Goal: Task Accomplishment & Management: Complete application form

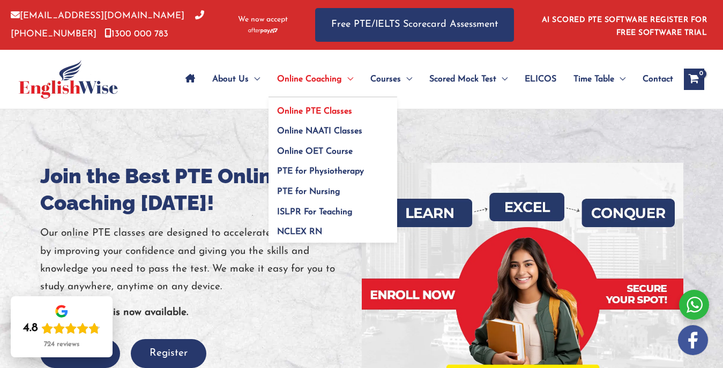
click at [293, 107] on span "Online PTE Classes" at bounding box center [314, 111] width 75 height 9
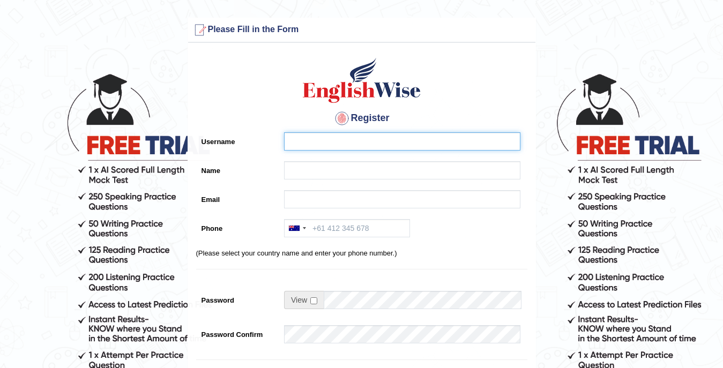
click at [368, 139] on input "Username" at bounding box center [402, 141] width 236 height 18
type input "[EMAIL_ADDRESS][DOMAIN_NAME]"
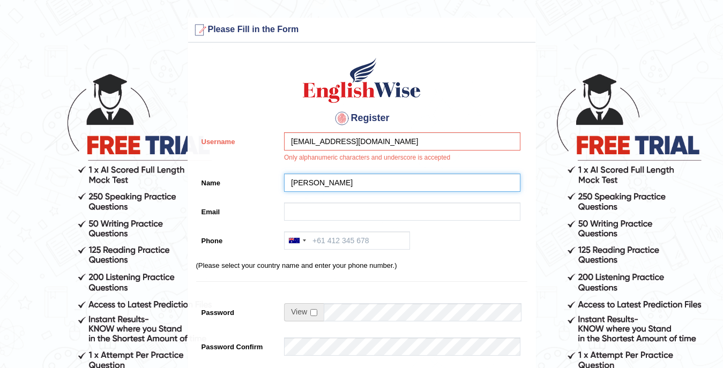
type input "PAYAL DOGRA"
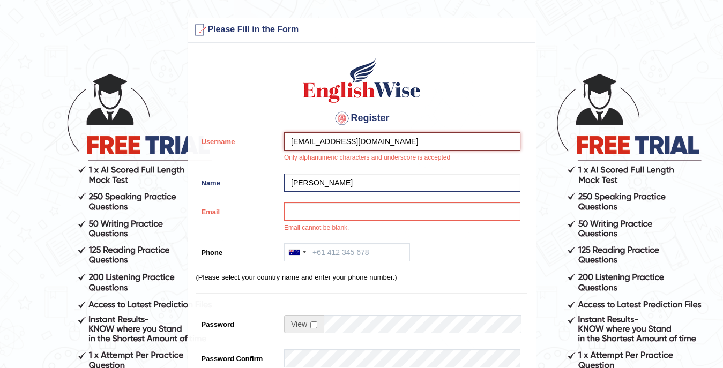
drag, startPoint x: 401, startPoint y: 141, endPoint x: 289, endPoint y: 140, distance: 112.5
click at [289, 140] on input "payaldogra889@gmail.com" at bounding box center [402, 141] width 236 height 18
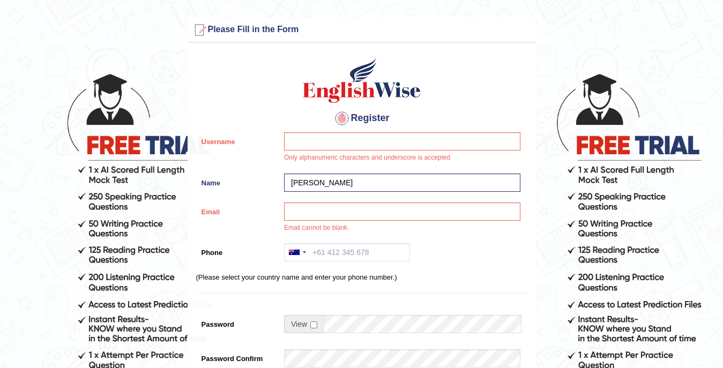
click at [326, 198] on div "Register Username Only alphanumeric characters and underscore is accepted Name …" at bounding box center [361, 283] width 347 height 471
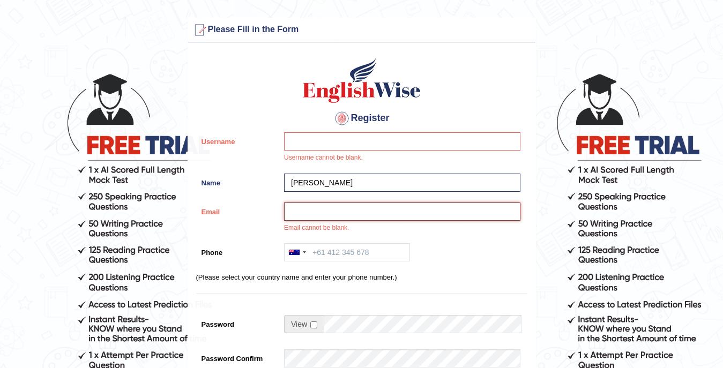
click at [324, 209] on input "Email" at bounding box center [402, 212] width 236 height 18
paste input "payaldogra889@gmail.com"
type input "payaldogra889@gmail.com"
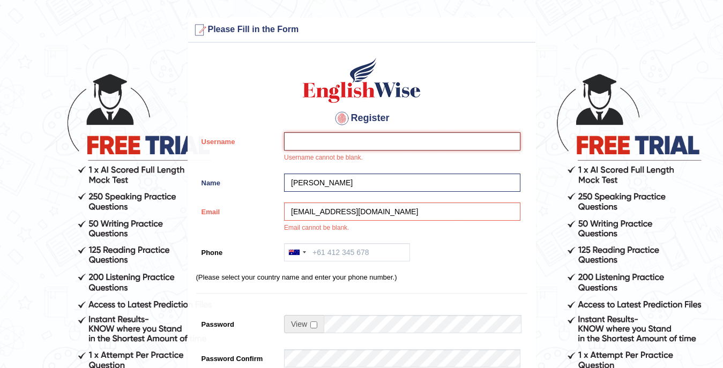
click at [342, 147] on input "Username" at bounding box center [402, 141] width 236 height 18
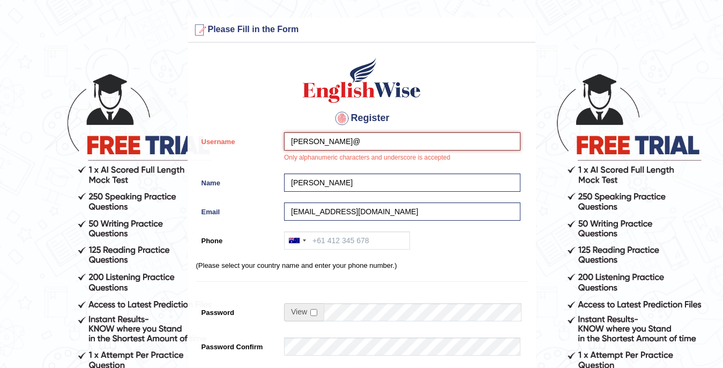
click at [328, 140] on input "PAYAL@" at bounding box center [402, 141] width 236 height 18
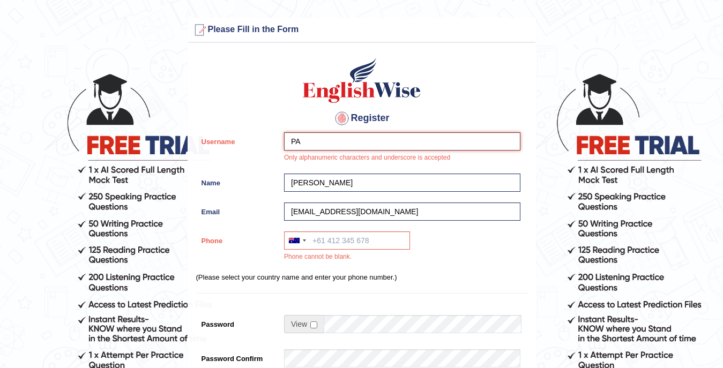
type input "P"
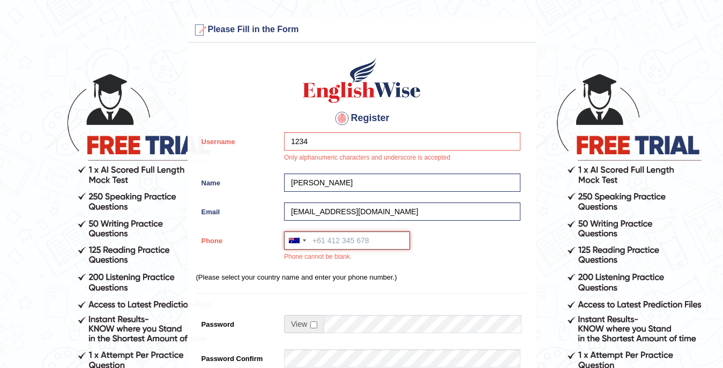
click at [342, 235] on input "Phone" at bounding box center [347, 240] width 126 height 18
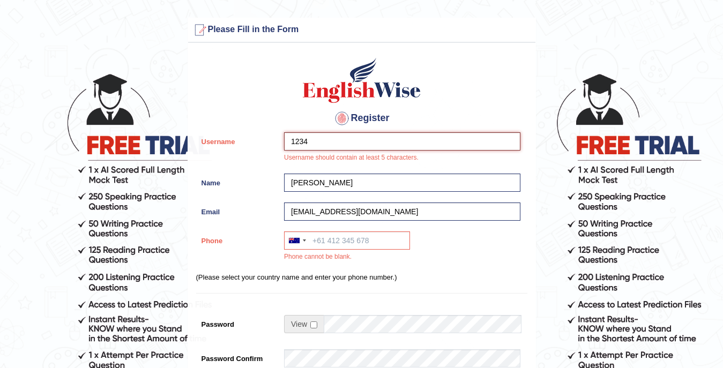
click at [348, 143] on input "1234" at bounding box center [402, 141] width 236 height 18
type input "1234@"
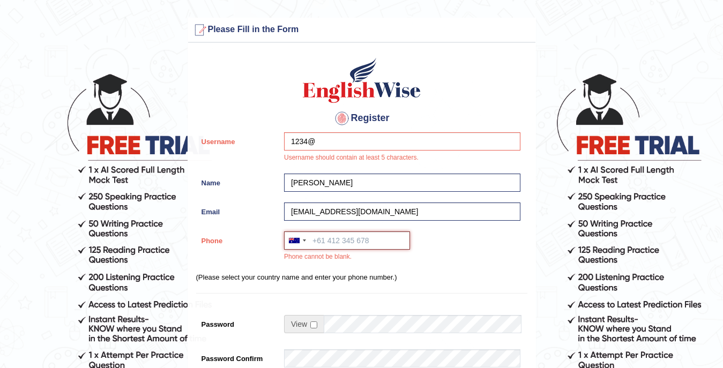
click at [320, 241] on input "Phone" at bounding box center [347, 240] width 126 height 18
click at [306, 241] on div at bounding box center [296, 240] width 25 height 17
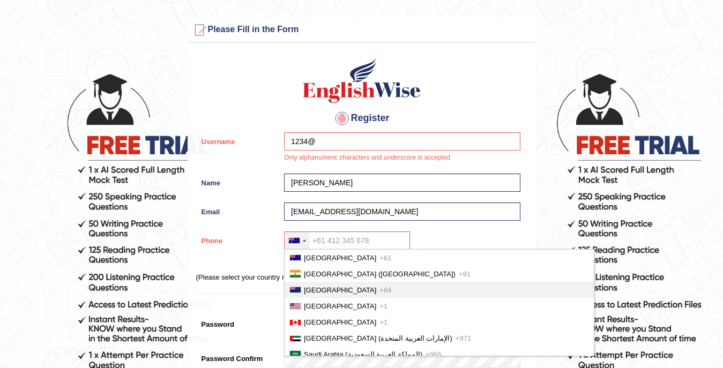
click at [315, 289] on span "[GEOGRAPHIC_DATA]" at bounding box center [340, 290] width 72 height 8
type input "+64"
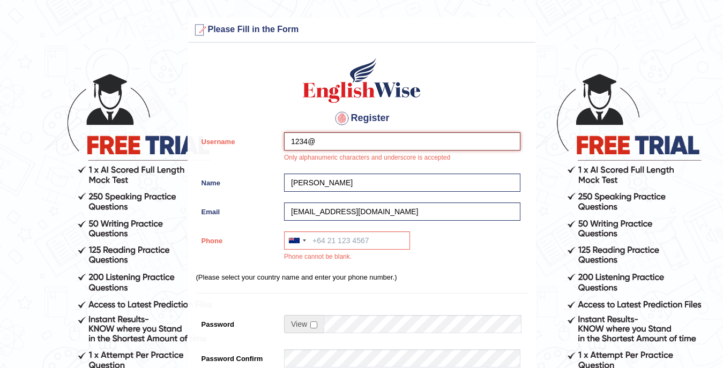
click at [334, 141] on input "1234@" at bounding box center [402, 141] width 236 height 18
type input "12345"
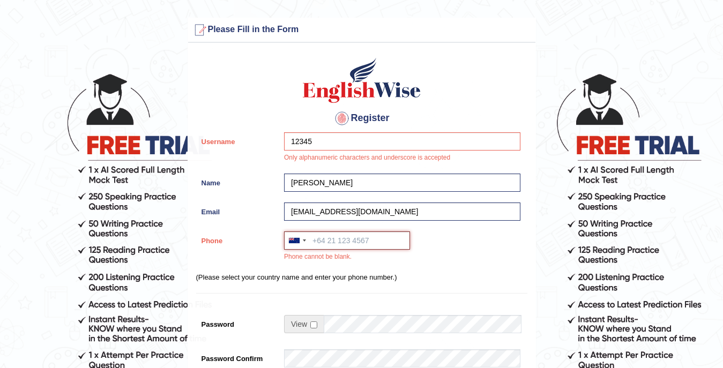
click at [329, 246] on input "Phone" at bounding box center [347, 240] width 126 height 18
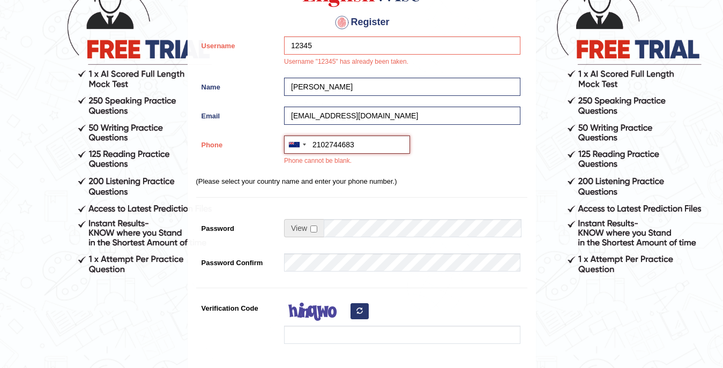
scroll to position [97, 0]
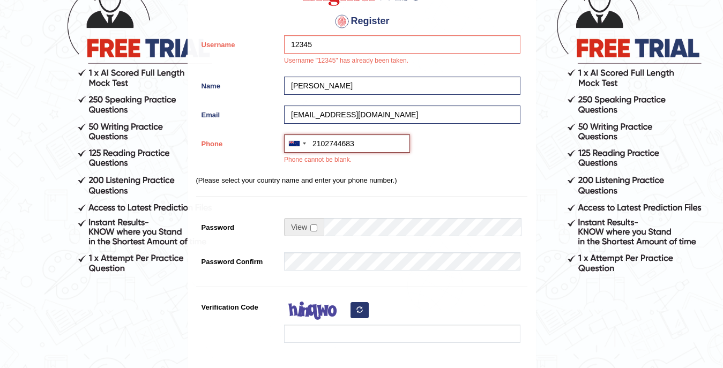
type input "2102744683"
click at [313, 229] on input "checkbox" at bounding box center [313, 227] width 7 height 7
checkbox input "true"
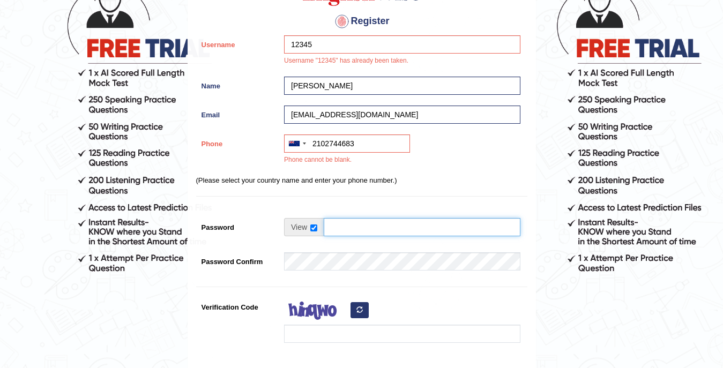
click at [349, 226] on input "Password" at bounding box center [422, 227] width 197 height 18
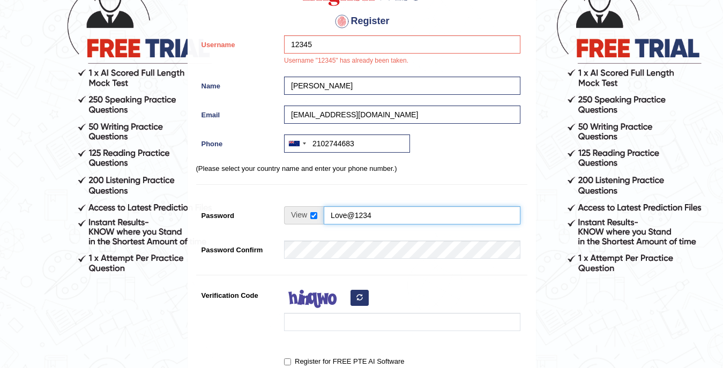
type input "Love@1234"
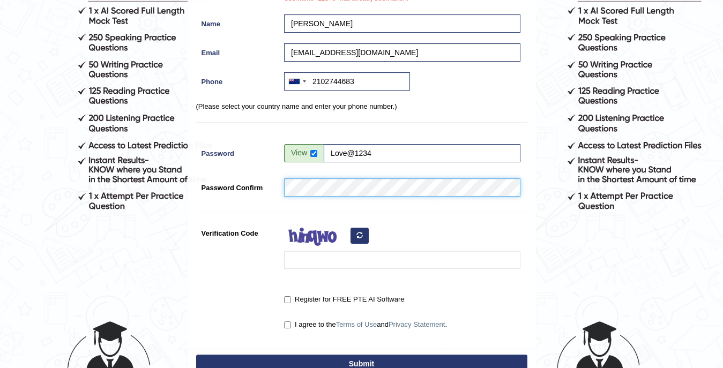
scroll to position [166, 0]
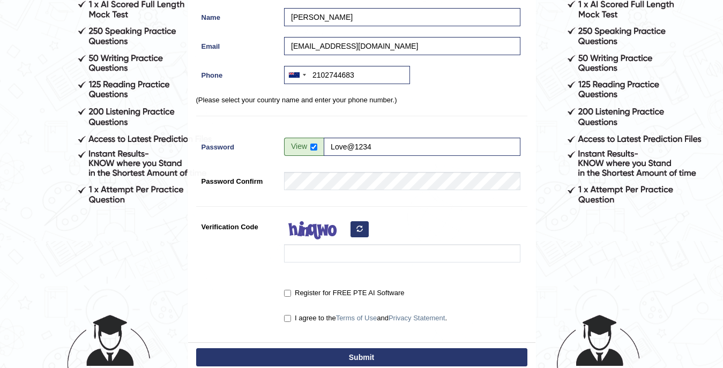
click at [338, 266] on div at bounding box center [400, 243] width 242 height 50
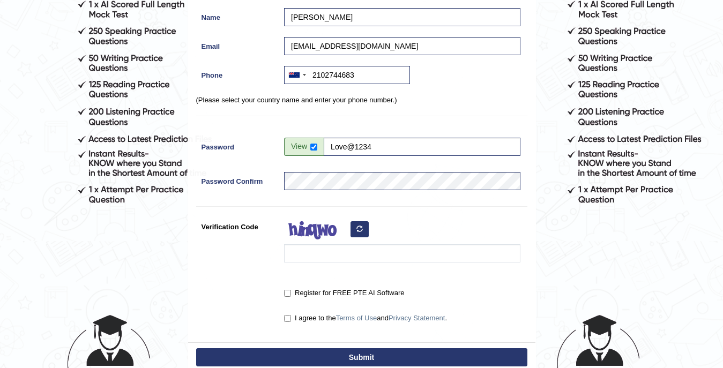
click at [364, 226] on button "button" at bounding box center [359, 229] width 18 height 16
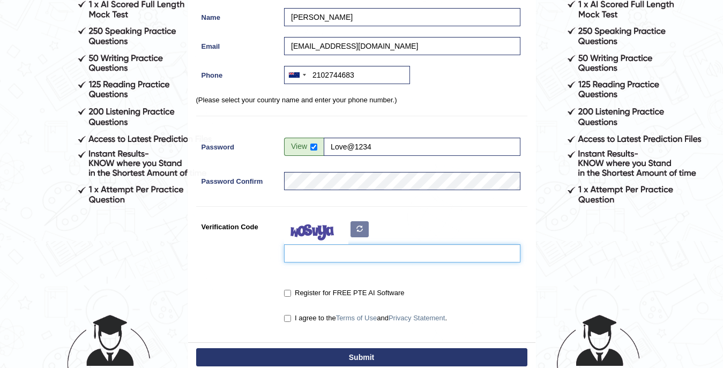
click at [331, 251] on input "Verification Code" at bounding box center [402, 253] width 236 height 18
type input "xepzzo"
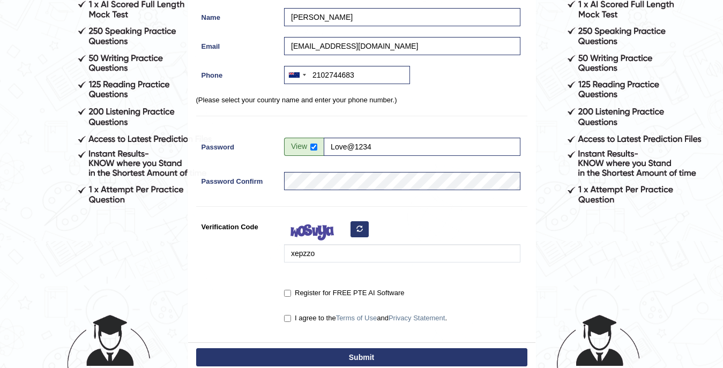
click at [302, 299] on div "Register for FREE PTE AI Software" at bounding box center [400, 294] width 242 height 20
click at [286, 294] on input "Register for FREE PTE AI Software" at bounding box center [287, 293] width 7 height 7
checkbox input "true"
click at [286, 320] on input "I agree to the Terms of Use and Privacy Statement ." at bounding box center [287, 318] width 7 height 7
checkbox input "true"
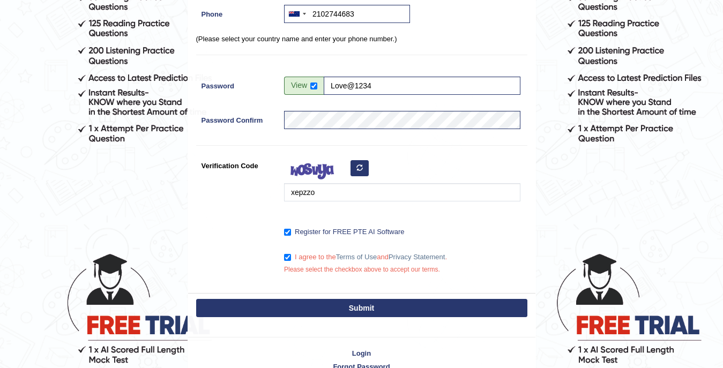
scroll to position [227, 0]
click at [328, 311] on button "Submit" at bounding box center [361, 308] width 331 height 18
type input "+642102744683"
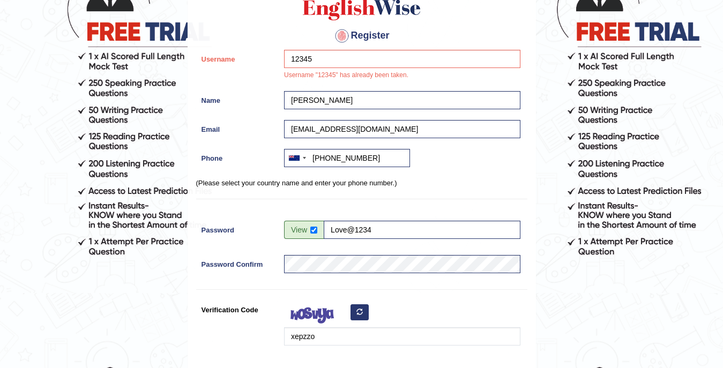
scroll to position [91, 0]
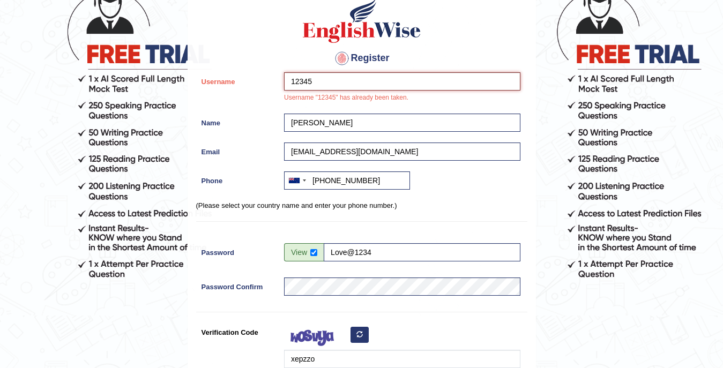
click at [325, 80] on input "12345" at bounding box center [402, 81] width 236 height 18
type input "1"
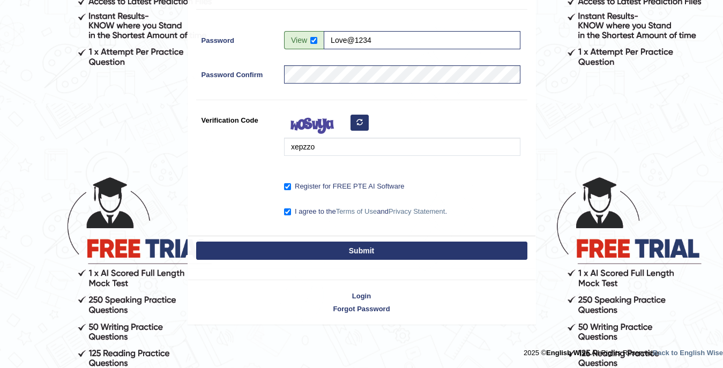
scroll to position [303, 0]
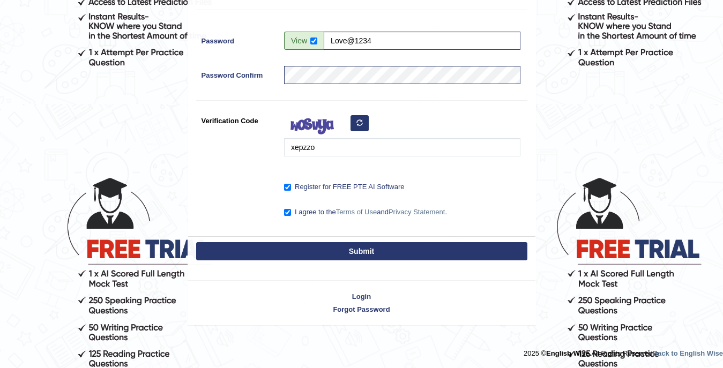
type input "32708"
click at [361, 250] on button "Submit" at bounding box center [361, 251] width 331 height 18
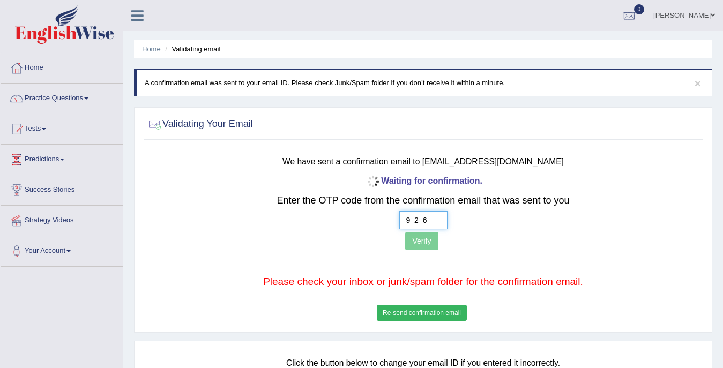
type input "9 2 6 0"
click at [423, 239] on button "Verify" at bounding box center [421, 241] width 33 height 18
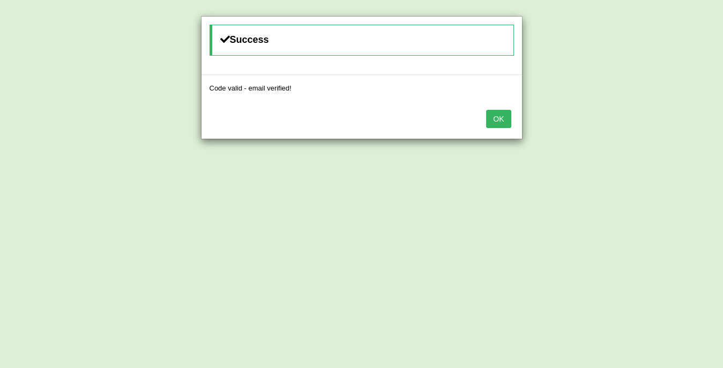
click at [506, 118] on button "OK" at bounding box center [498, 119] width 25 height 18
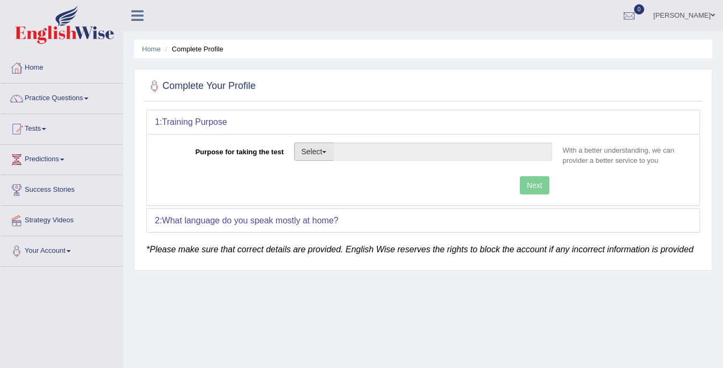
click at [329, 146] on button "Select" at bounding box center [313, 152] width 39 height 18
click at [336, 214] on link "Other" at bounding box center [342, 216] width 95 height 14
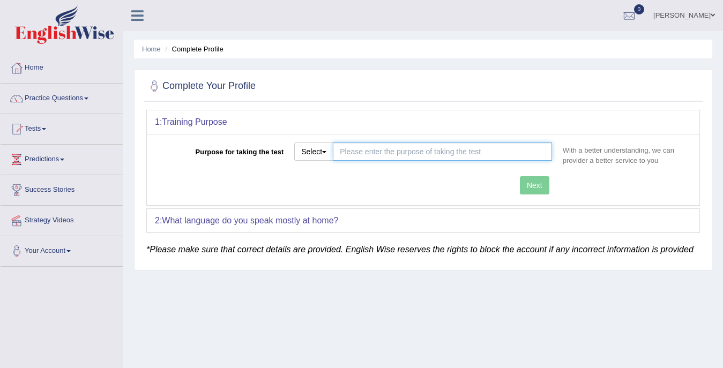
click at [500, 152] on input "Purpose for taking the test" at bounding box center [442, 152] width 219 height 18
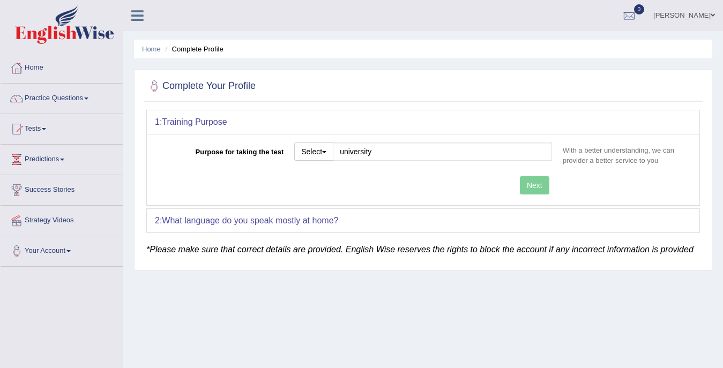
click at [540, 183] on div "Purpose for taking the test Select Student Visa Permanent Residency Nursing Oth…" at bounding box center [423, 169] width 552 height 71
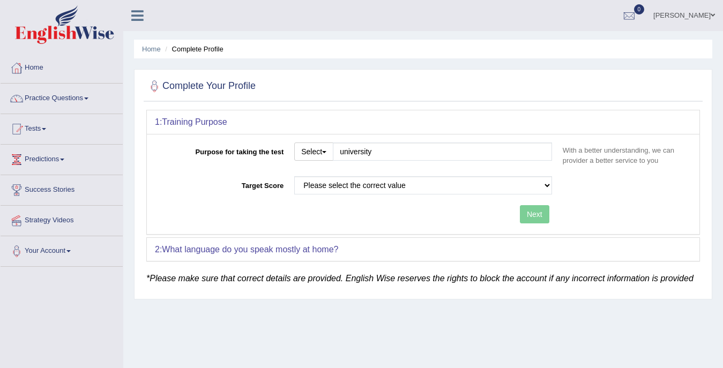
type input "university"
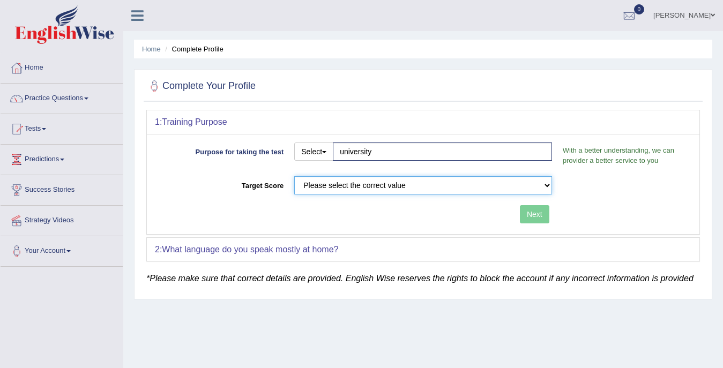
select select "58"
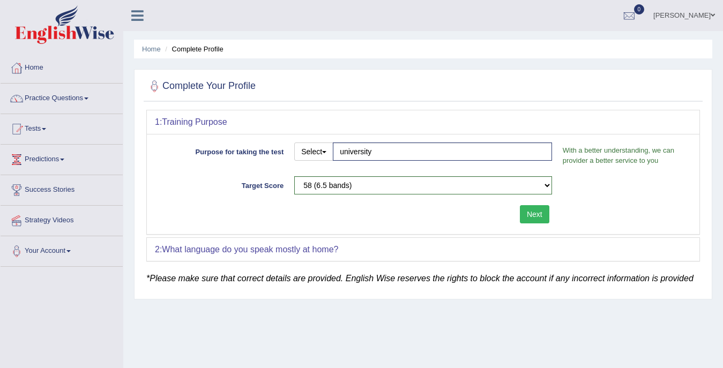
click at [529, 219] on button "Next" at bounding box center [534, 214] width 29 height 18
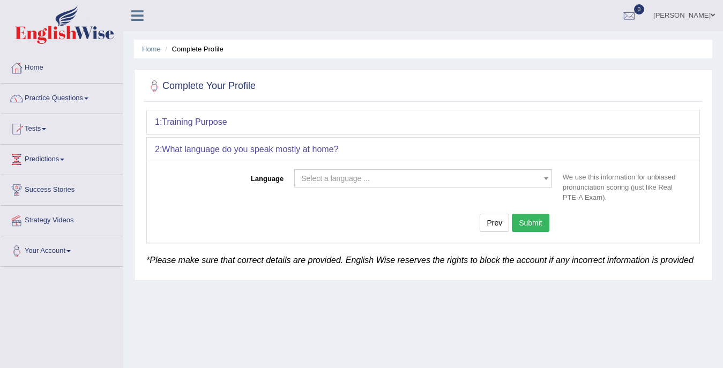
click at [409, 182] on span "Select a language ..." at bounding box center [419, 178] width 237 height 11
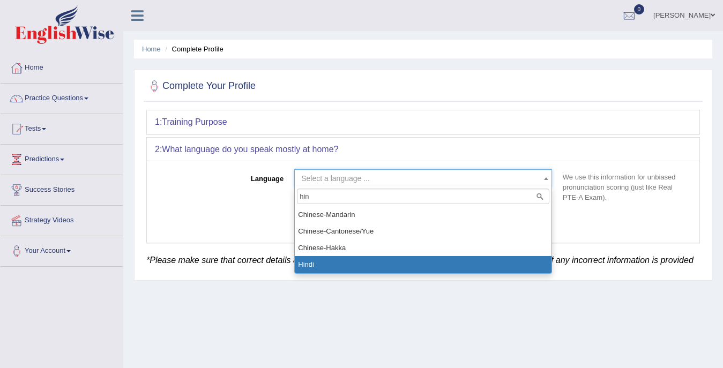
type input "hin"
select select "Hindi"
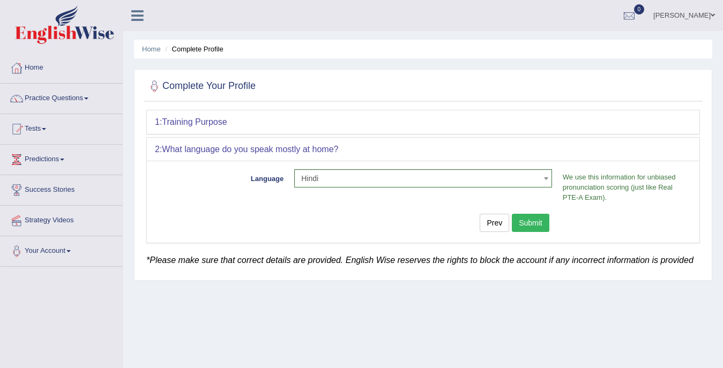
click at [525, 223] on button "Submit" at bounding box center [531, 223] width 38 height 18
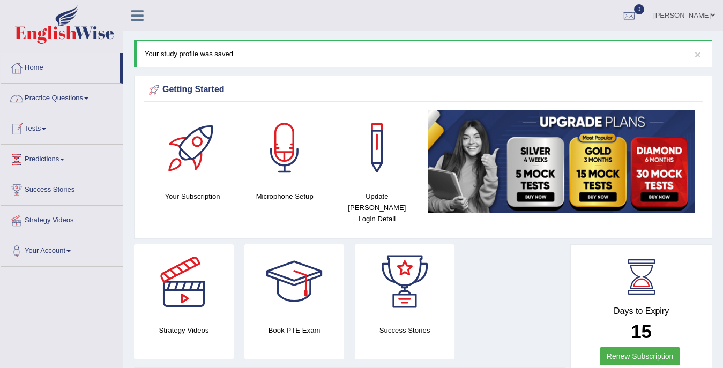
click at [98, 94] on link "Practice Questions" at bounding box center [62, 97] width 122 height 27
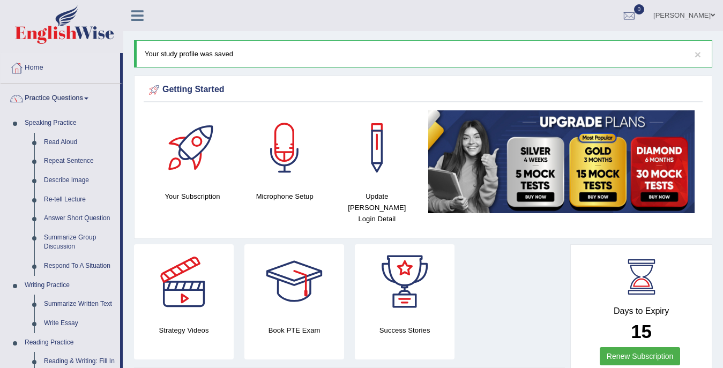
click at [98, 95] on link "Practice Questions" at bounding box center [60, 97] width 119 height 27
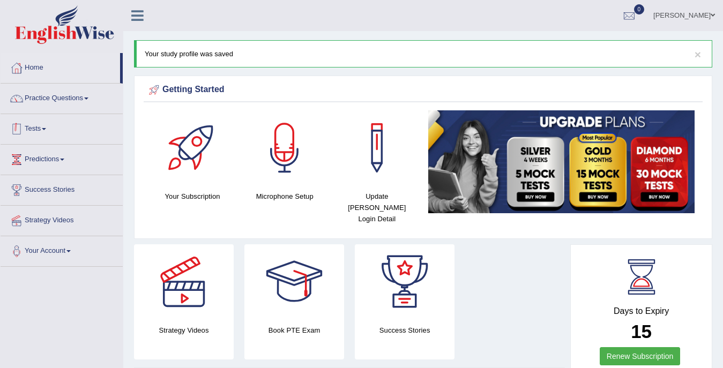
click at [37, 126] on link "Tests" at bounding box center [62, 127] width 122 height 27
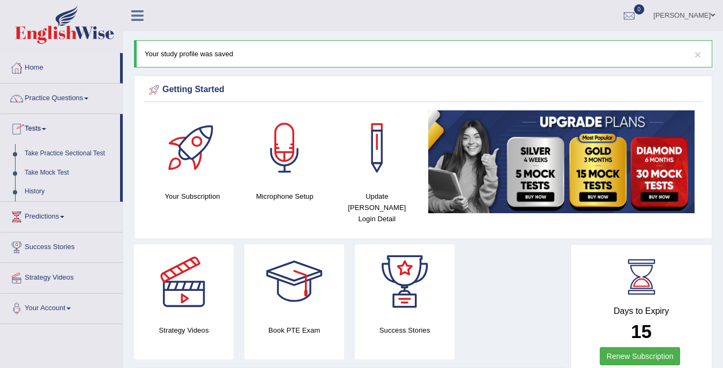
click at [38, 127] on link "Tests" at bounding box center [60, 127] width 119 height 27
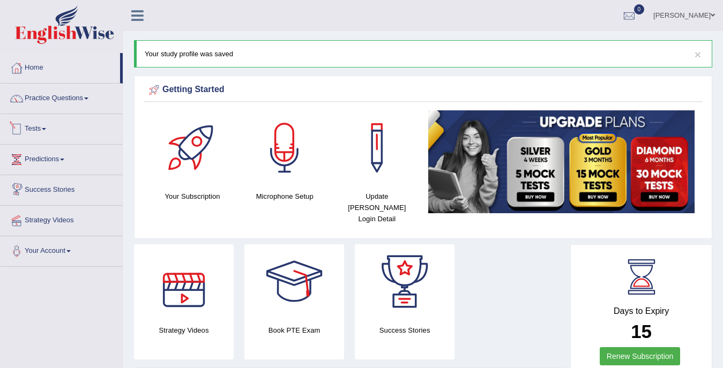
click at [49, 131] on link "Tests" at bounding box center [62, 127] width 122 height 27
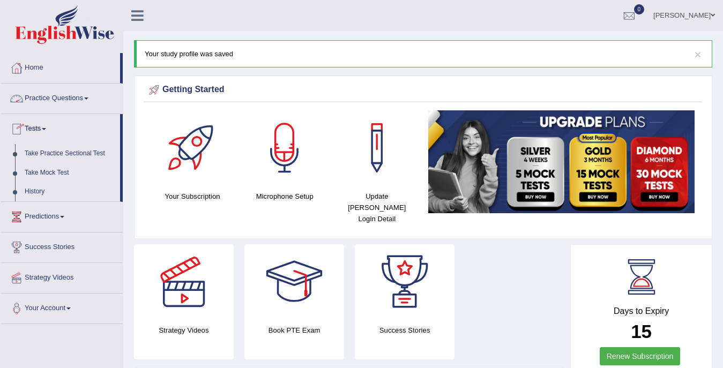
click at [83, 102] on link "Practice Questions" at bounding box center [62, 97] width 122 height 27
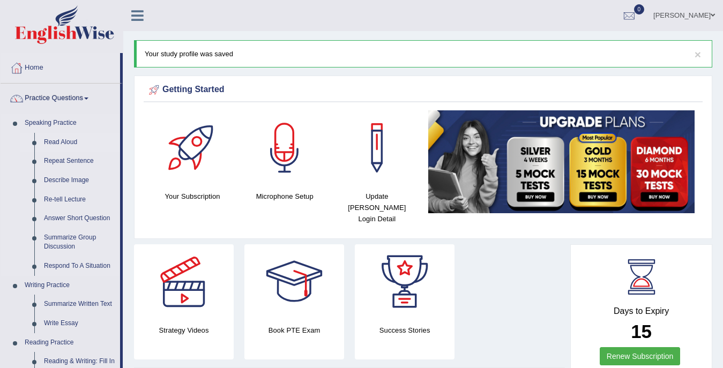
click at [63, 141] on link "Read Aloud" at bounding box center [79, 142] width 81 height 19
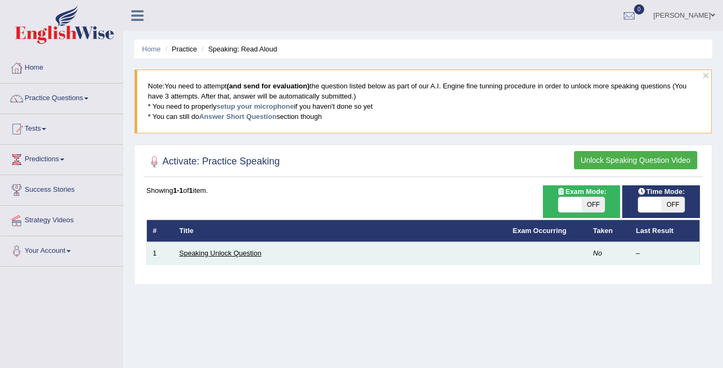
click at [234, 252] on link "Speaking Unlock Question" at bounding box center [220, 253] width 82 height 8
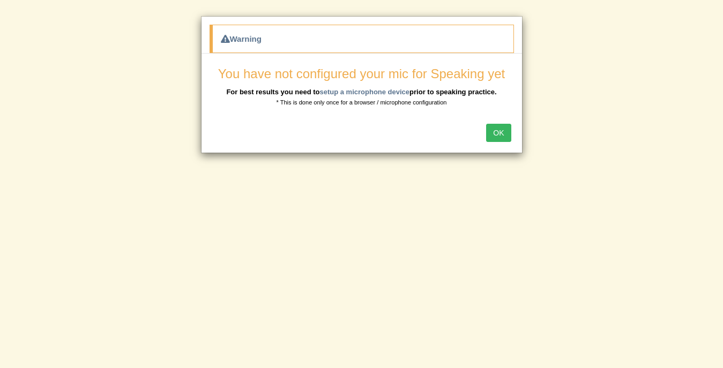
click at [500, 132] on button "OK" at bounding box center [498, 133] width 25 height 18
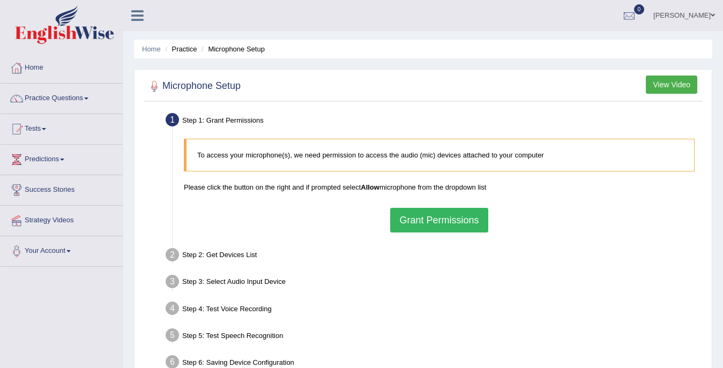
click at [435, 216] on button "Grant Permissions" at bounding box center [439, 220] width 98 height 25
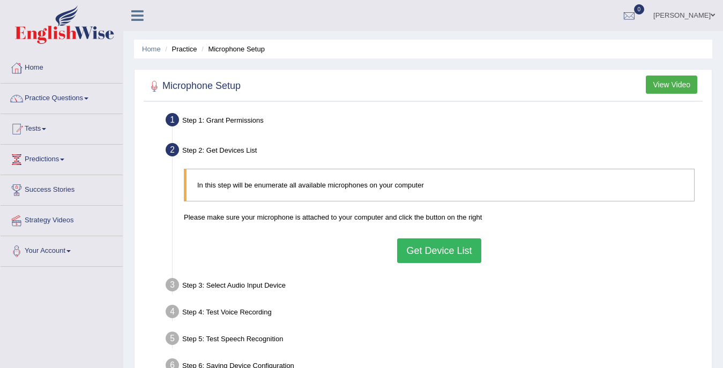
click at [437, 248] on button "Get Device List" at bounding box center [439, 250] width 84 height 25
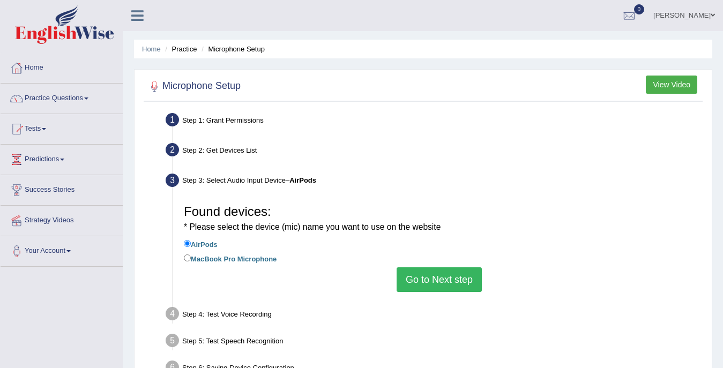
click at [416, 281] on button "Go to Next step" at bounding box center [438, 279] width 85 height 25
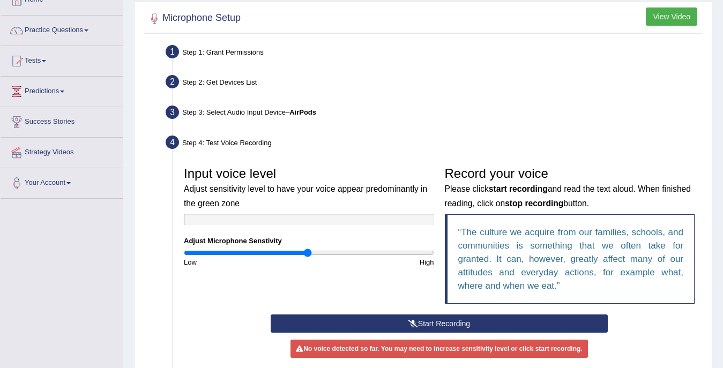
scroll to position [80, 0]
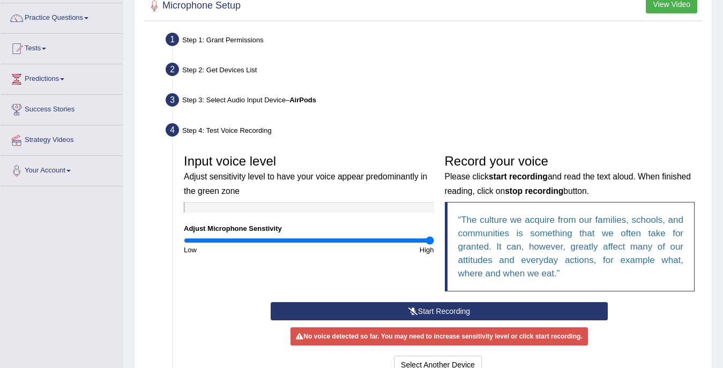
drag, startPoint x: 309, startPoint y: 241, endPoint x: 449, endPoint y: 258, distance: 141.4
click at [449, 258] on div "Input voice level Adjust sensitivity level to have your voice appear predominan…" at bounding box center [438, 225] width 521 height 153
drag, startPoint x: 429, startPoint y: 238, endPoint x: 369, endPoint y: 236, distance: 60.6
type input "1.5"
click at [369, 236] on input "range" at bounding box center [309, 240] width 250 height 9
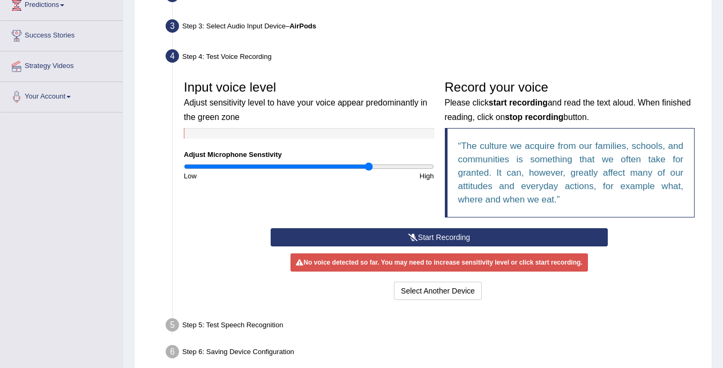
scroll to position [154, 0]
click at [409, 235] on icon at bounding box center [413, 238] width 10 height 8
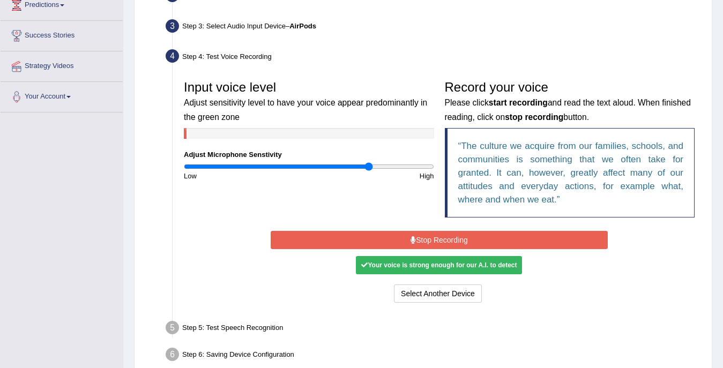
click at [443, 242] on button "Stop Recording" at bounding box center [439, 240] width 337 height 18
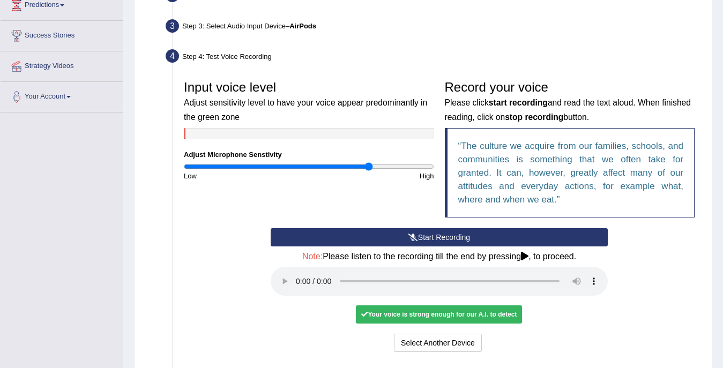
click at [434, 305] on div "Your voice is strong enough for our A.I. to detect" at bounding box center [439, 314] width 166 height 18
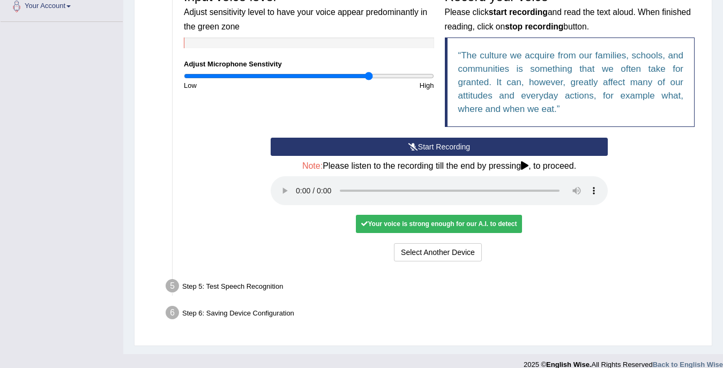
scroll to position [244, 0]
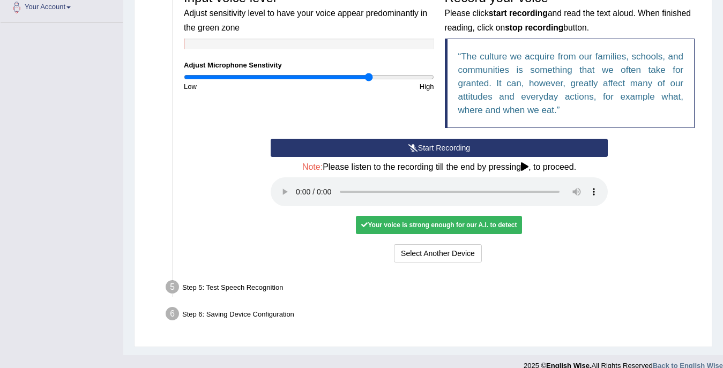
click at [256, 277] on div "Step 5: Test Speech Recognition" at bounding box center [434, 289] width 546 height 24
click at [169, 277] on li "Step 5: Test Speech Recognition Text to read The culture we acquire from our fa…" at bounding box center [434, 289] width 532 height 24
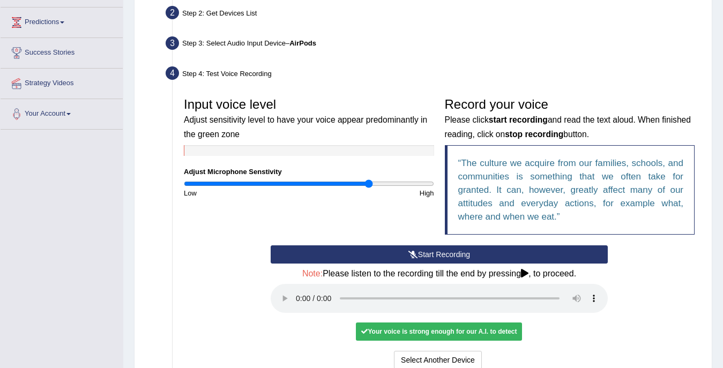
scroll to position [135, 0]
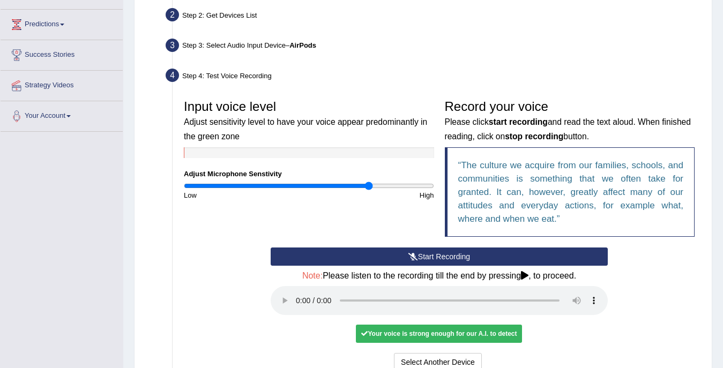
click at [301, 293] on audio at bounding box center [439, 300] width 337 height 29
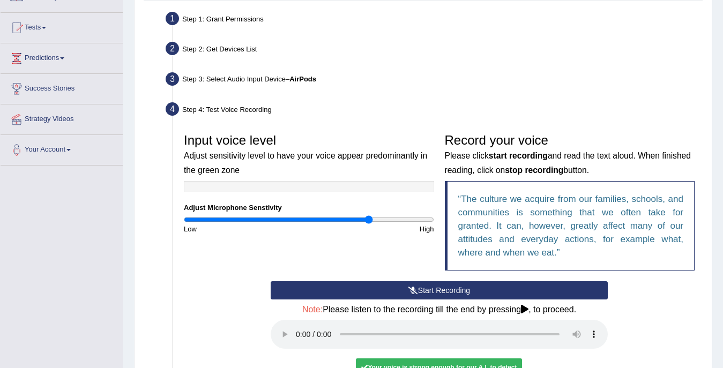
scroll to position [101, 0]
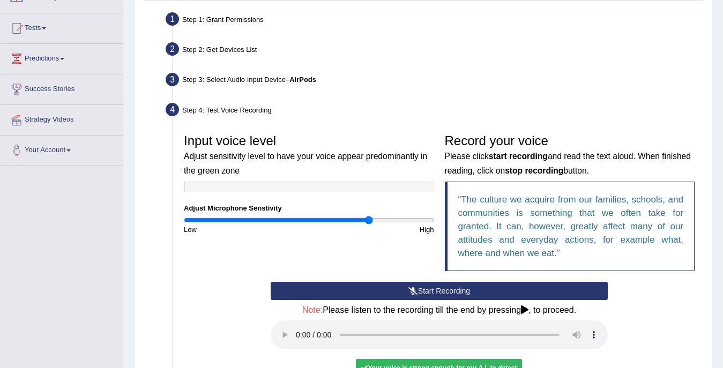
click at [591, 329] on audio at bounding box center [439, 334] width 337 height 29
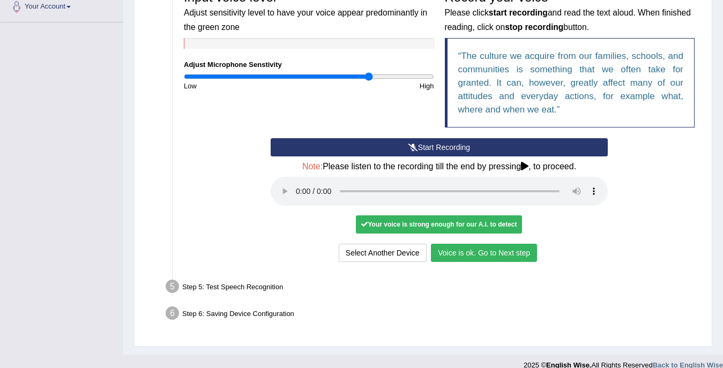
scroll to position [244, 0]
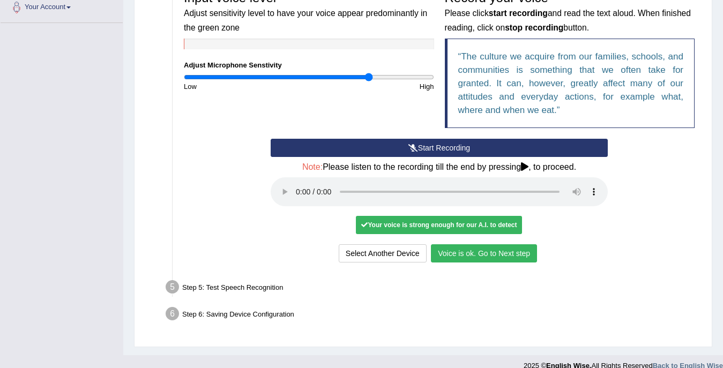
click at [487, 244] on button "Voice is ok. Go to Next step" at bounding box center [484, 253] width 106 height 18
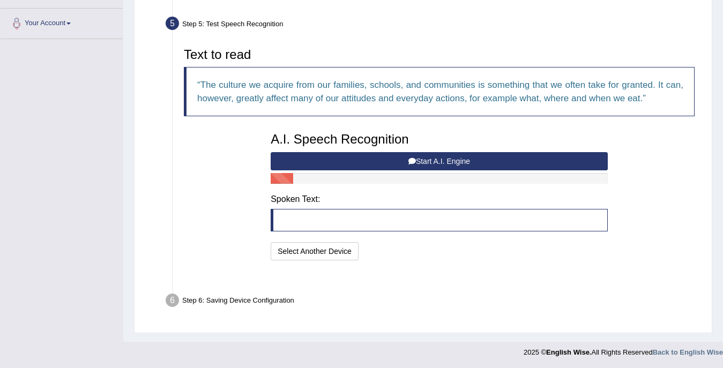
scroll to position [201, 0]
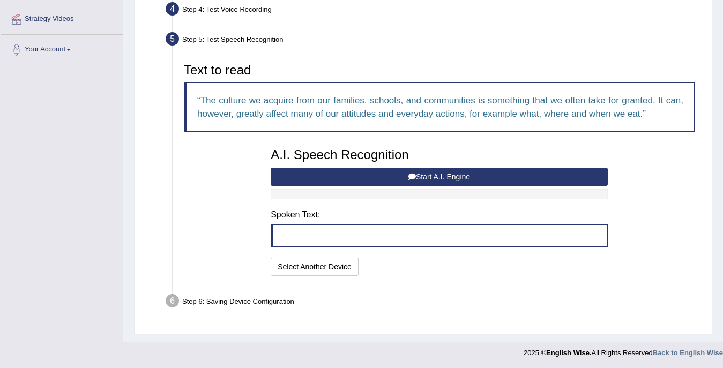
click at [450, 180] on button "Start A.I. Engine" at bounding box center [439, 177] width 337 height 18
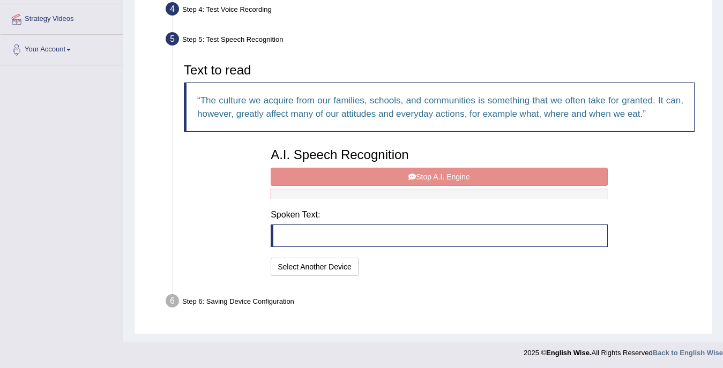
click at [378, 234] on blockquote at bounding box center [439, 235] width 337 height 23
click at [426, 179] on div "A.I. Speech Recognition Start A.I. Engine Stop A.I. Engine Note: Please listen …" at bounding box center [439, 211] width 348 height 136
click at [370, 235] on blockquote at bounding box center [439, 235] width 337 height 23
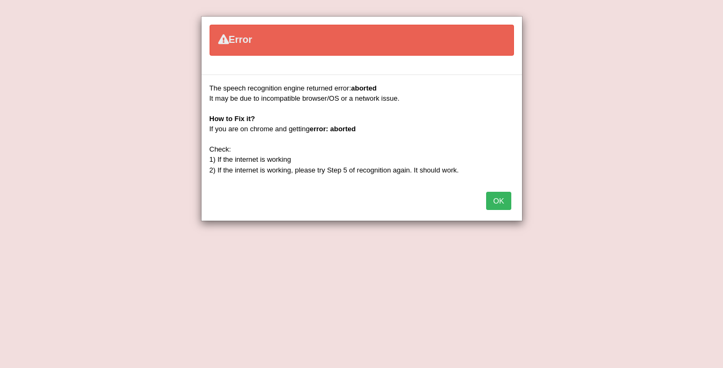
click at [498, 198] on button "OK" at bounding box center [498, 201] width 25 height 18
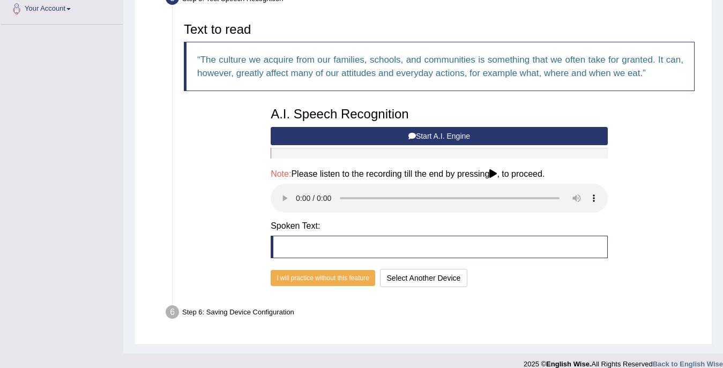
scroll to position [241, 0]
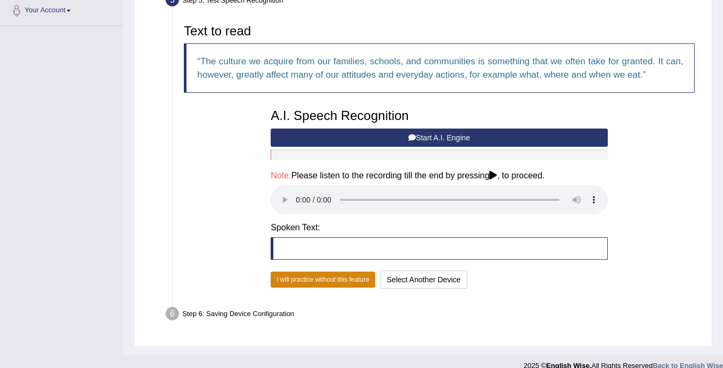
click at [357, 272] on button "I will practice without this feature" at bounding box center [323, 280] width 104 height 16
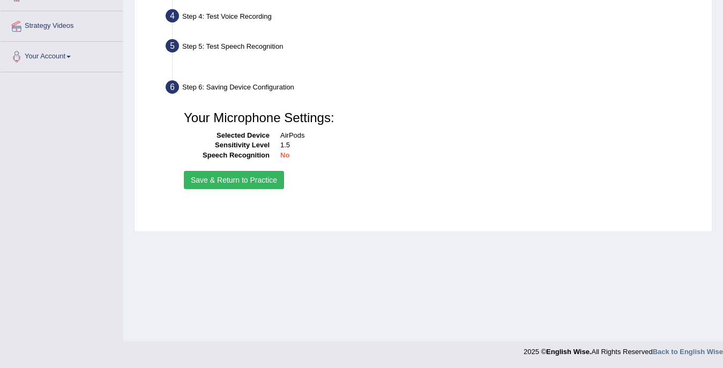
scroll to position [194, 0]
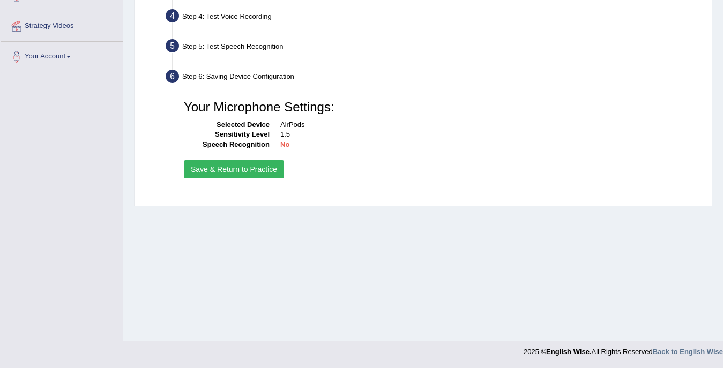
click at [245, 169] on button "Save & Return to Practice" at bounding box center [234, 169] width 100 height 18
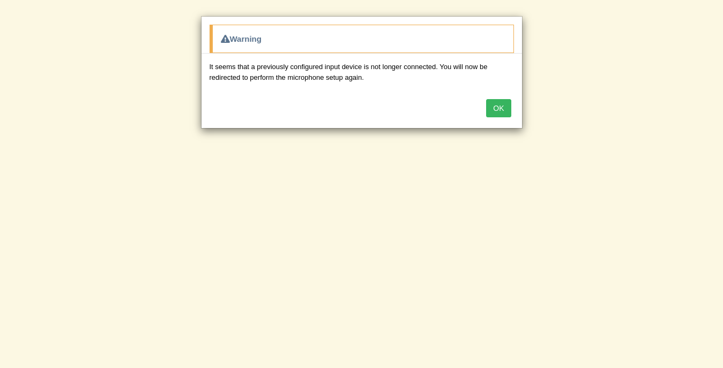
click at [494, 112] on button "OK" at bounding box center [498, 108] width 25 height 18
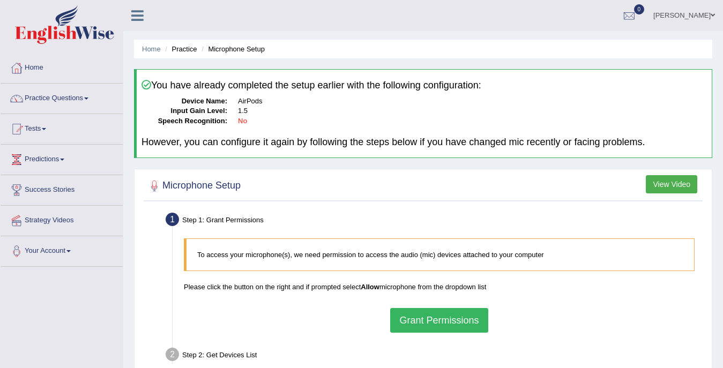
click at [679, 182] on button "View Video" at bounding box center [671, 184] width 51 height 18
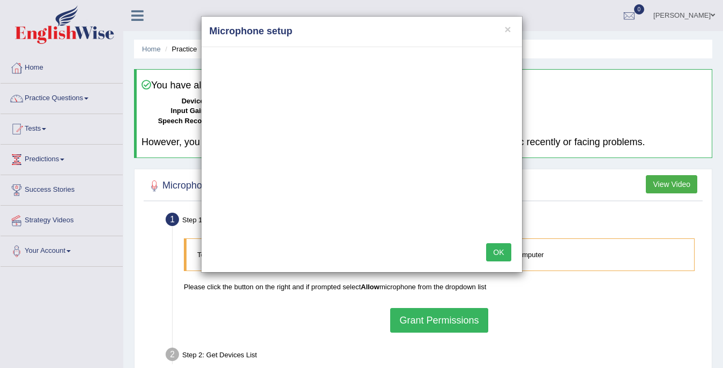
click at [497, 248] on button "OK" at bounding box center [498, 252] width 25 height 18
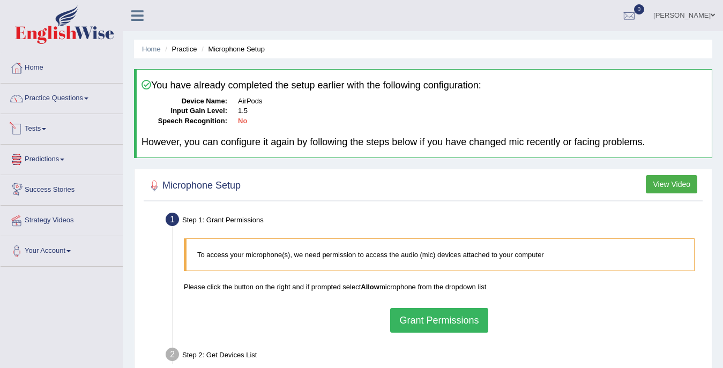
click at [58, 155] on link "Predictions" at bounding box center [62, 158] width 122 height 27
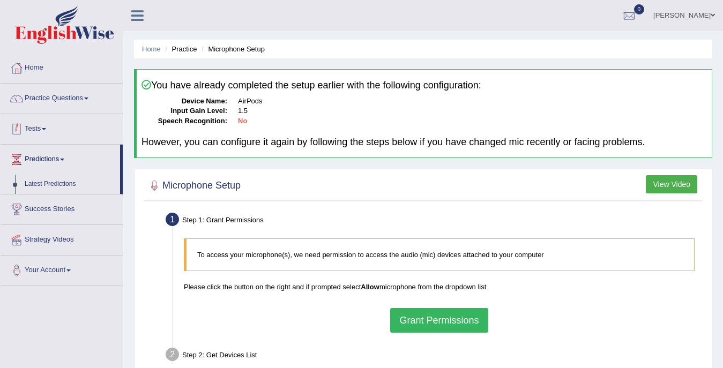
click at [16, 122] on div at bounding box center [17, 129] width 16 height 16
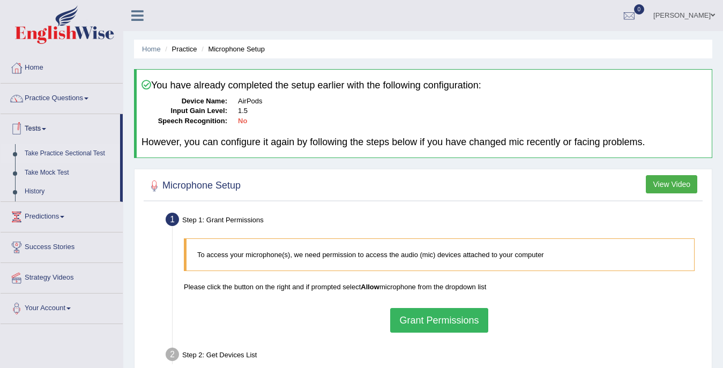
click at [83, 151] on link "Take Practice Sectional Test" at bounding box center [70, 153] width 100 height 19
